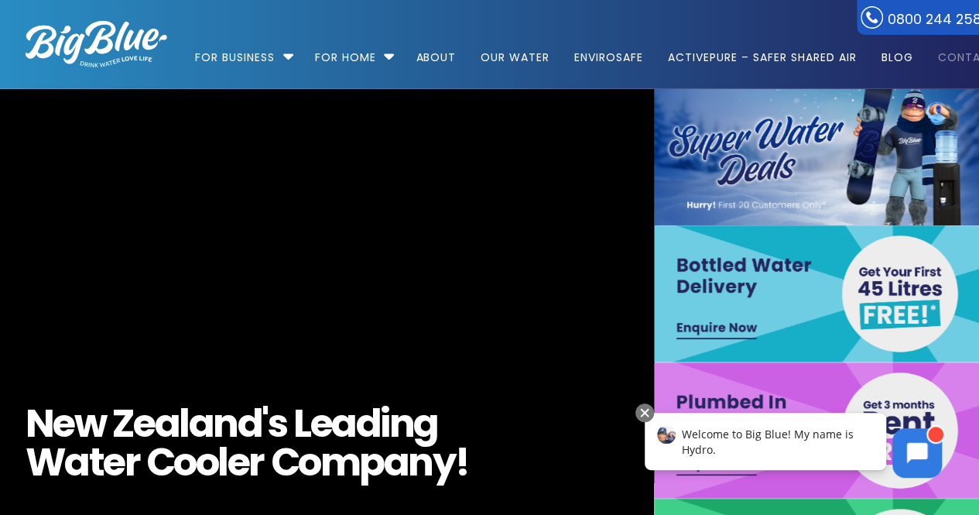
click at [955, 66] on link "Contact" at bounding box center [962, 50] width 70 height 100
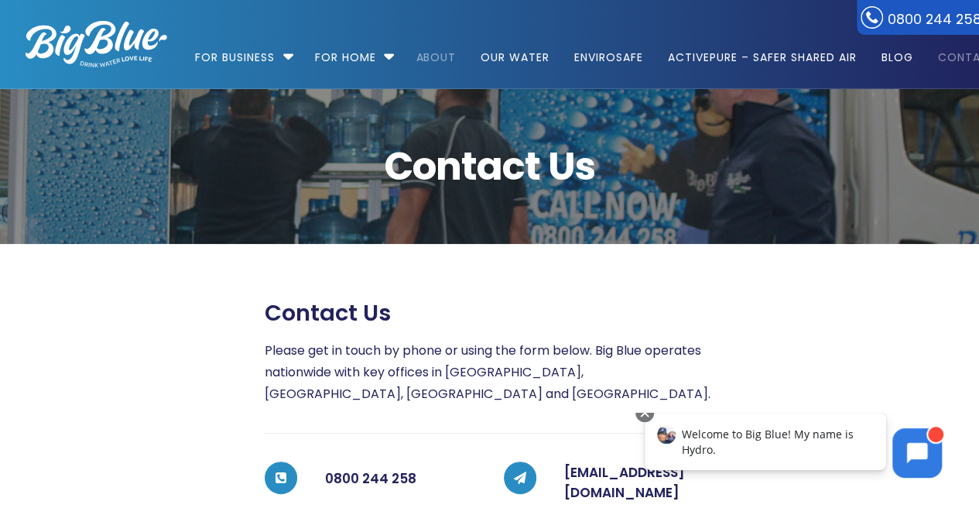
click at [435, 58] on link "About" at bounding box center [436, 50] width 62 height 100
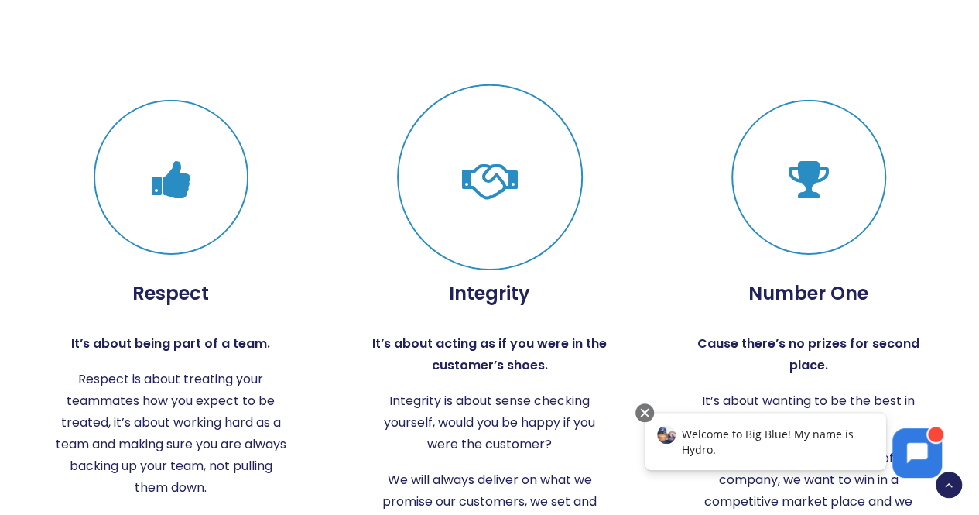
scroll to position [2463, 0]
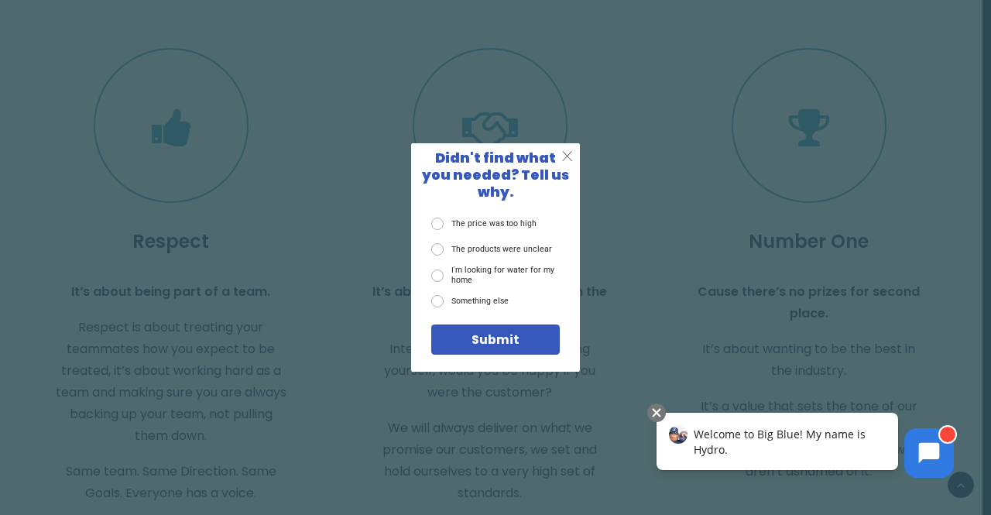
click at [565, 165] on span "X" at bounding box center [567, 156] width 12 height 17
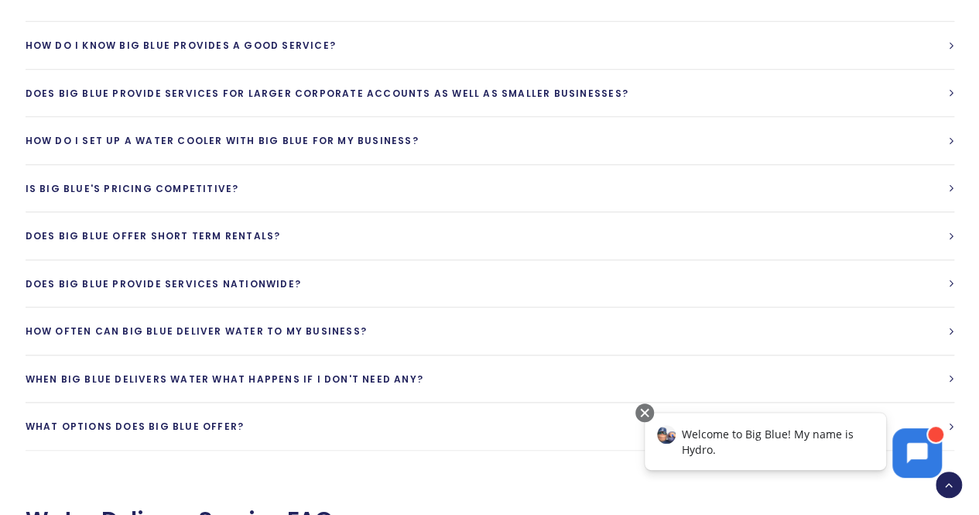
scroll to position [3381, 0]
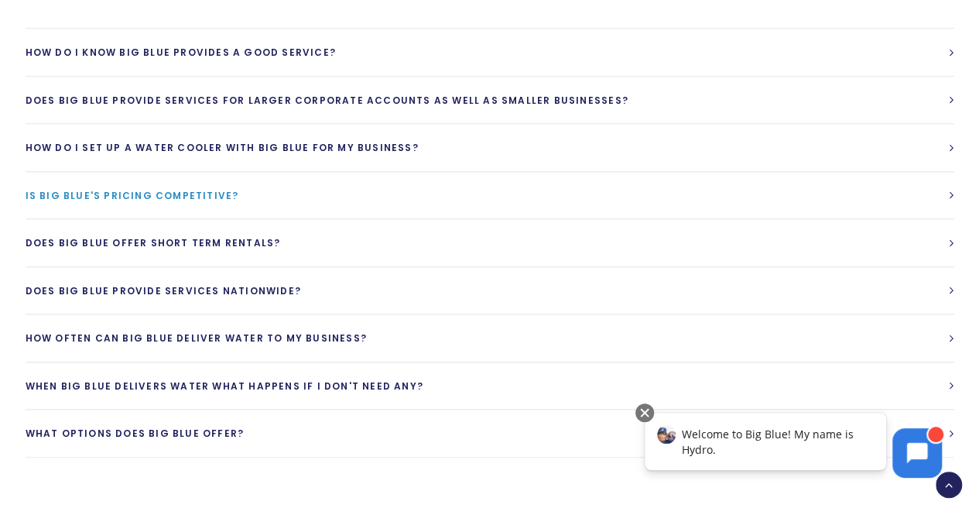
click at [282, 219] on link "Is Big Blue's Pricing competitive?" at bounding box center [490, 195] width 929 height 47
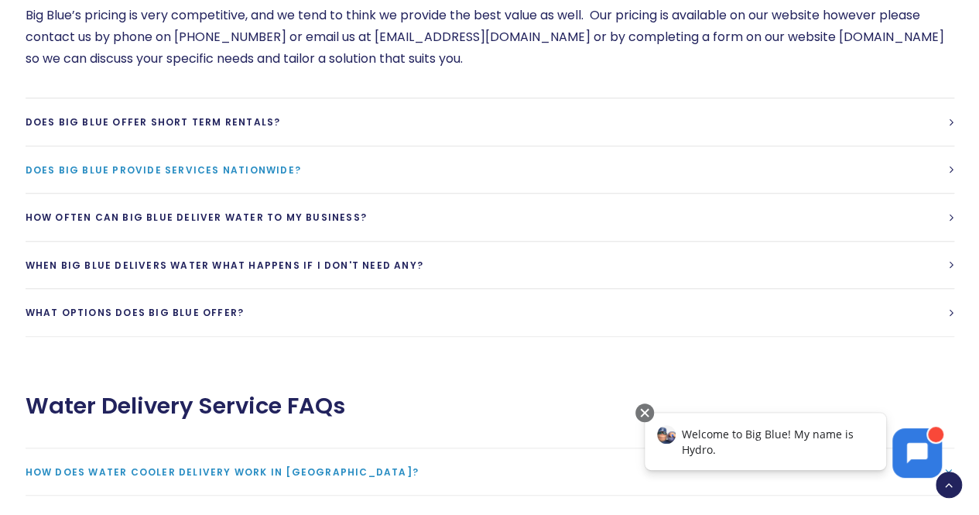
scroll to position [3244, 0]
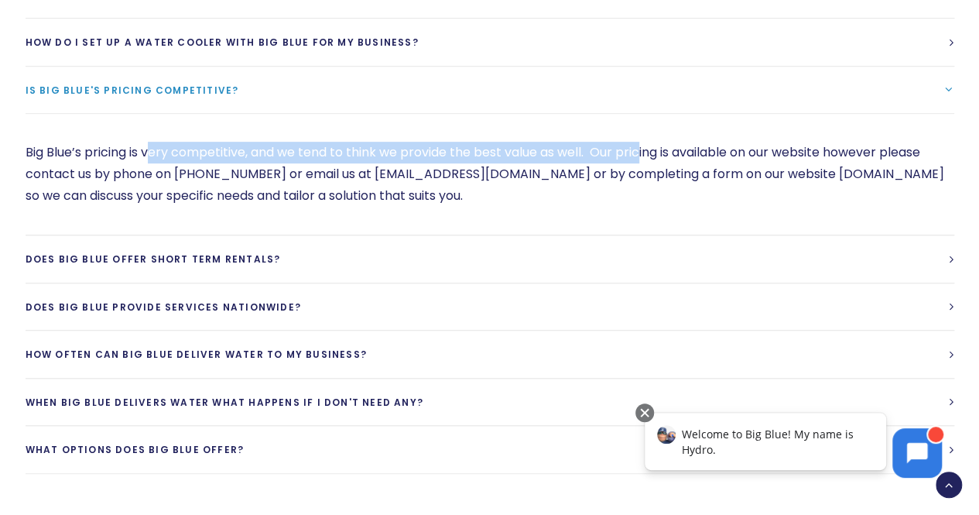
drag, startPoint x: 152, startPoint y: 169, endPoint x: 649, endPoint y: 173, distance: 496.9
click at [649, 173] on p "Big Blue’s pricing is very competitive, and we tend to think we provide the bes…" at bounding box center [490, 174] width 929 height 65
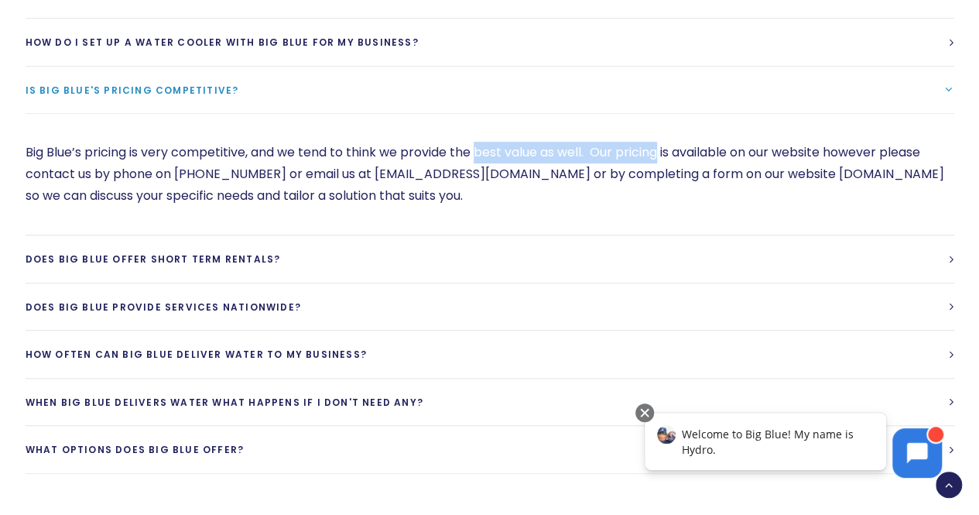
drag, startPoint x: 649, startPoint y: 173, endPoint x: 494, endPoint y: 165, distance: 155.0
click at [494, 165] on p "Big Blue’s pricing is very competitive, and we tend to think we provide the bes…" at bounding box center [490, 174] width 929 height 65
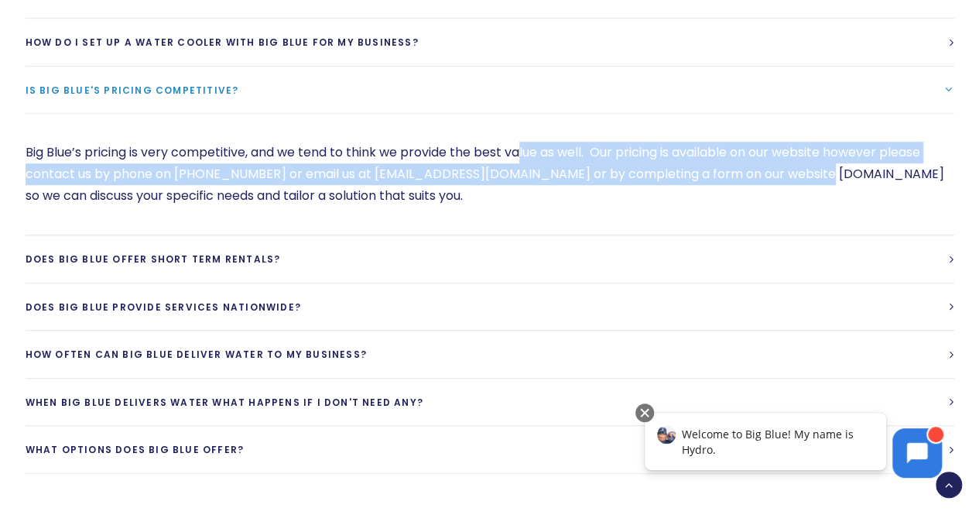
drag, startPoint x: 543, startPoint y: 174, endPoint x: 801, endPoint y: 203, distance: 259.3
click at [801, 203] on p "Big Blue’s pricing is very competitive, and we tend to think we provide the bes…" at bounding box center [490, 174] width 929 height 65
drag, startPoint x: 748, startPoint y: 188, endPoint x: 570, endPoint y: 165, distance: 178.8
click at [570, 165] on p "Big Blue’s pricing is very competitive, and we tend to think we provide the bes…" at bounding box center [490, 174] width 929 height 65
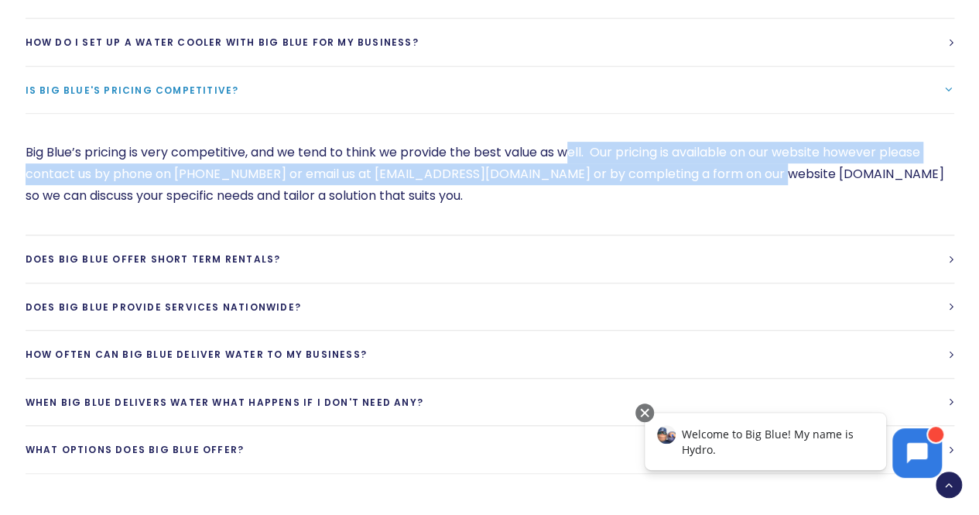
click at [570, 165] on p "Big Blue’s pricing is very competitive, and we tend to think we provide the bes…" at bounding box center [490, 174] width 929 height 65
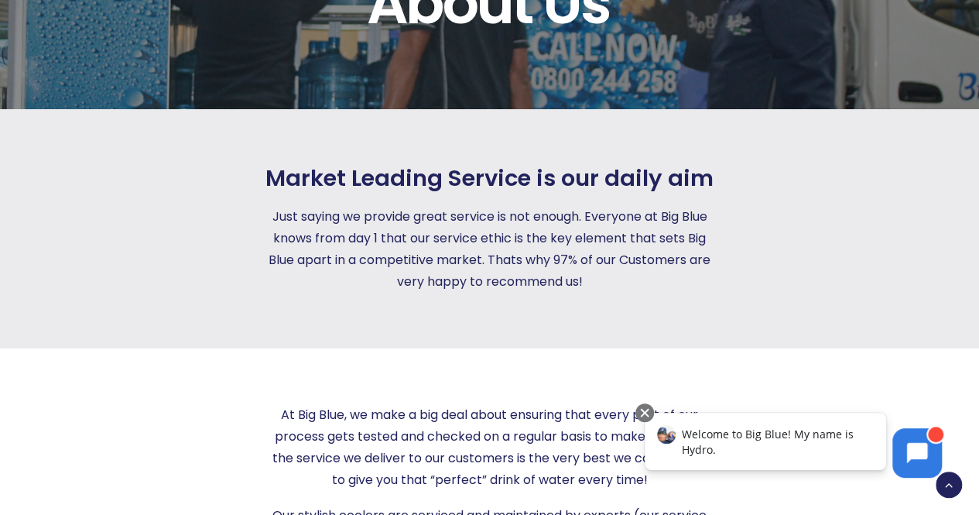
scroll to position [0, 0]
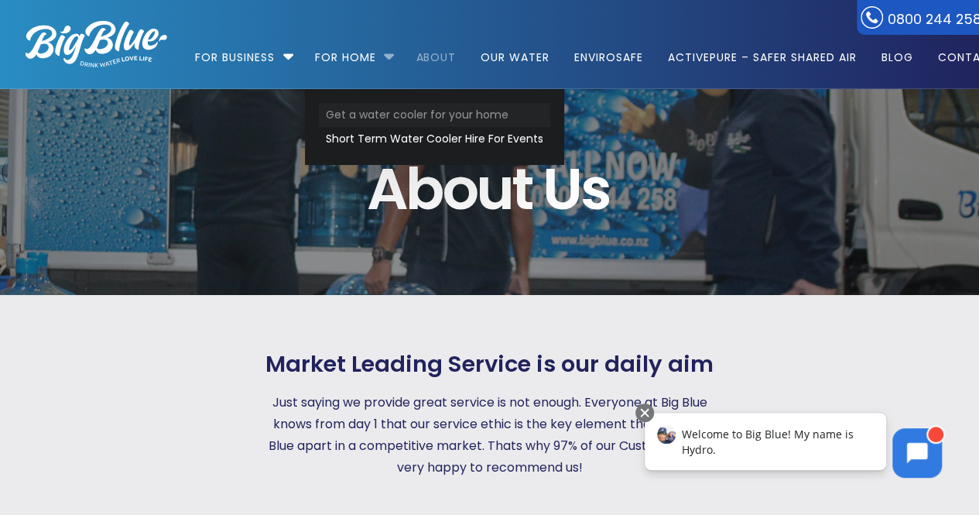
click at [387, 117] on link "Get a water cooler for your home" at bounding box center [434, 115] width 231 height 24
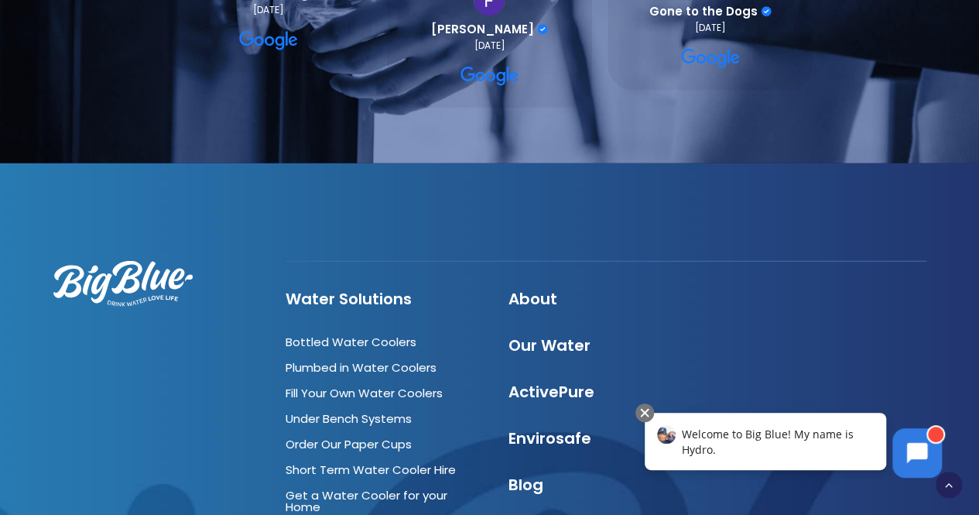
scroll to position [2238, 0]
